Goal: Task Accomplishment & Management: Manage account settings

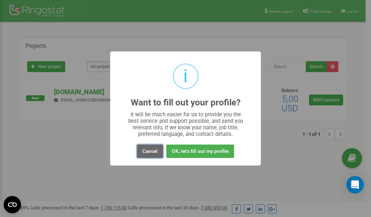
click at [152, 151] on button "Cancel" at bounding box center [150, 151] width 26 height 13
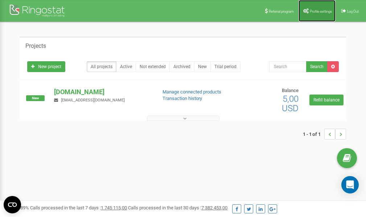
click at [314, 12] on span "Profile settings" at bounding box center [321, 11] width 22 height 4
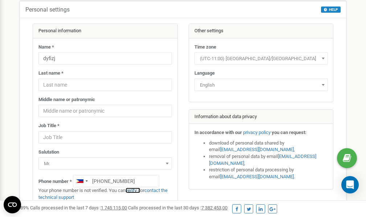
click at [138, 191] on link "verify it" at bounding box center [132, 190] width 15 height 5
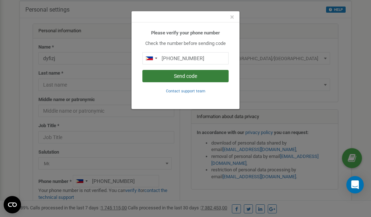
click at [178, 77] on button "Send code" at bounding box center [186, 76] width 86 height 12
